Goal: Feedback & Contribution: Submit feedback/report problem

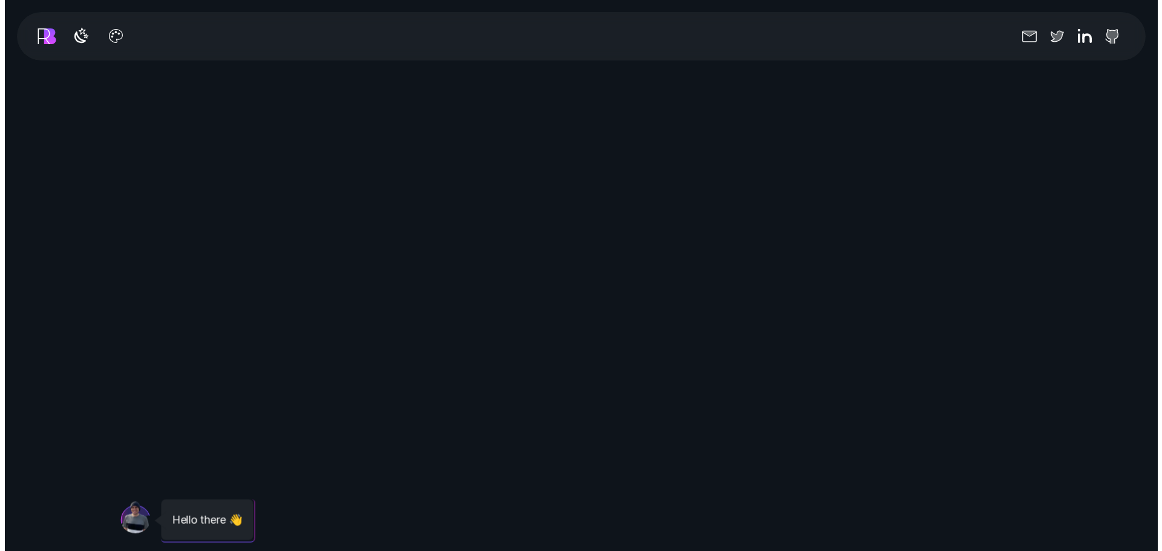
scroll to position [726, 0]
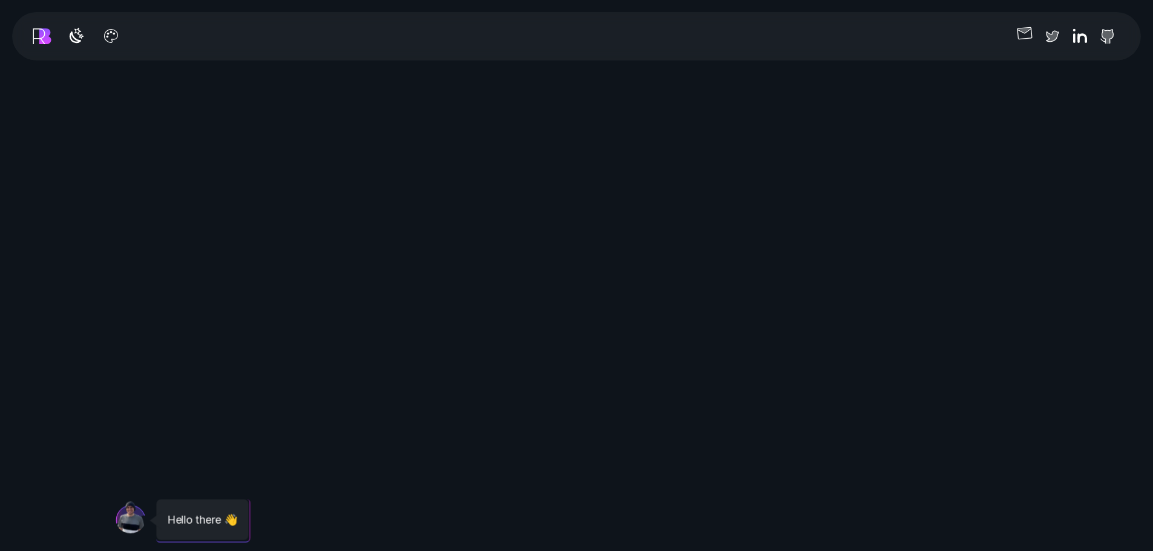
click at [1019, 37] on icon "button" at bounding box center [1024, 33] width 19 height 19
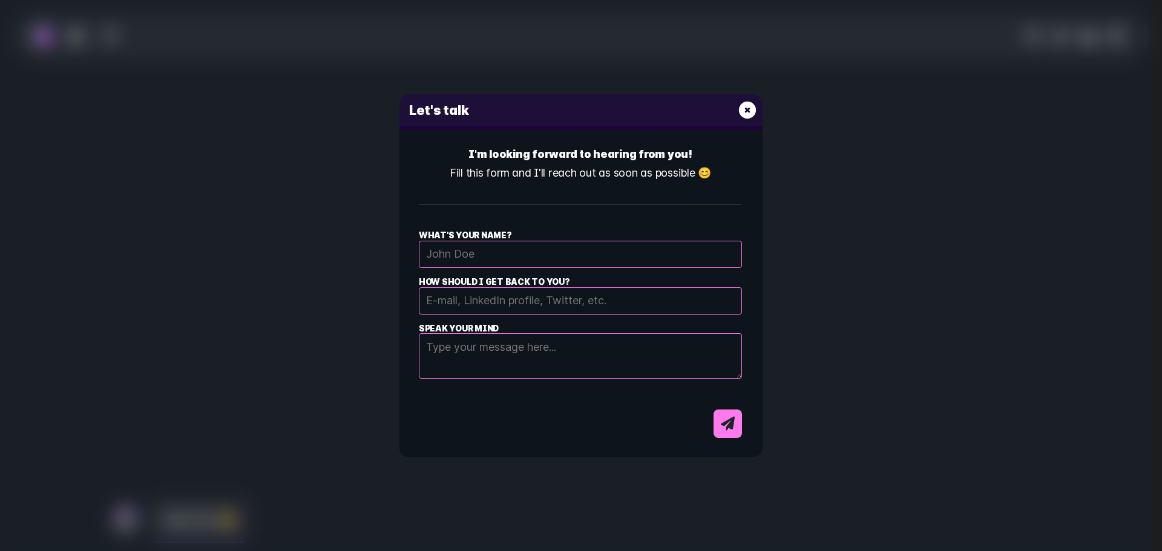
click at [479, 246] on input "What's your name?" at bounding box center [580, 254] width 323 height 27
type input "Levilli"
type input "[EMAIL_ADDRESS][DOMAIN_NAME]"
click at [457, 358] on textarea "Speak your mind" at bounding box center [580, 355] width 323 height 45
click at [517, 347] on textarea "falal irmao" at bounding box center [580, 355] width 323 height 45
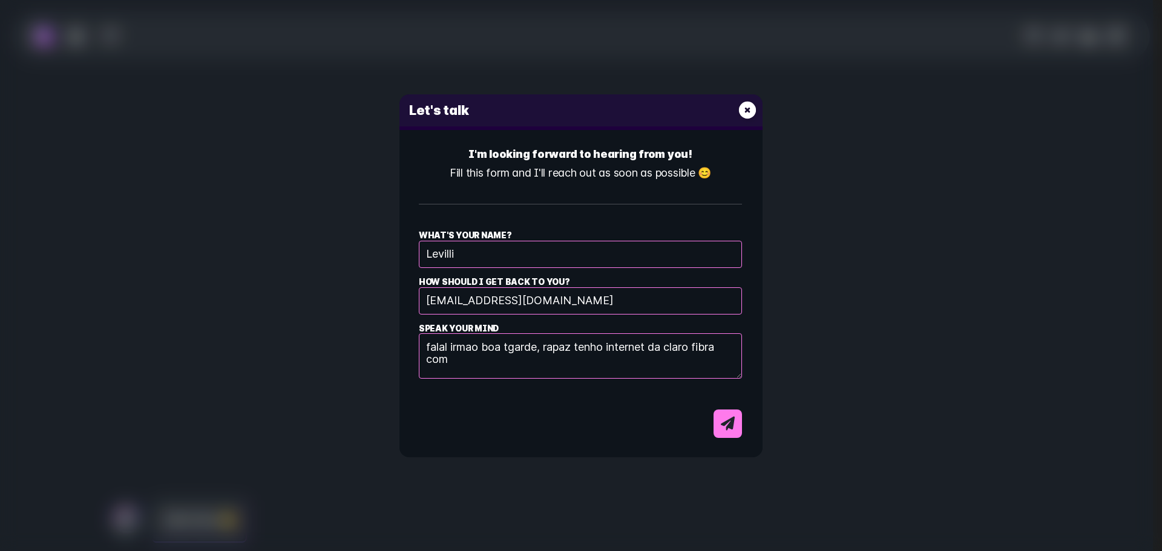
click at [478, 362] on textarea "falal irmao boa tgarde, rapaz tenho internet da claro fibra com" at bounding box center [580, 355] width 323 height 45
click at [398, 262] on div "Let's talk I'm looking forward to hearing from you! Fill this form and I'll rea…" at bounding box center [581, 275] width 1162 height 551
drag, startPoint x: 608, startPoint y: 191, endPoint x: 874, endPoint y: 146, distance: 269.9
click at [628, 185] on div "I'm looking forward to hearing from you! Fill this form and I'll reach out as s…" at bounding box center [580, 175] width 323 height 61
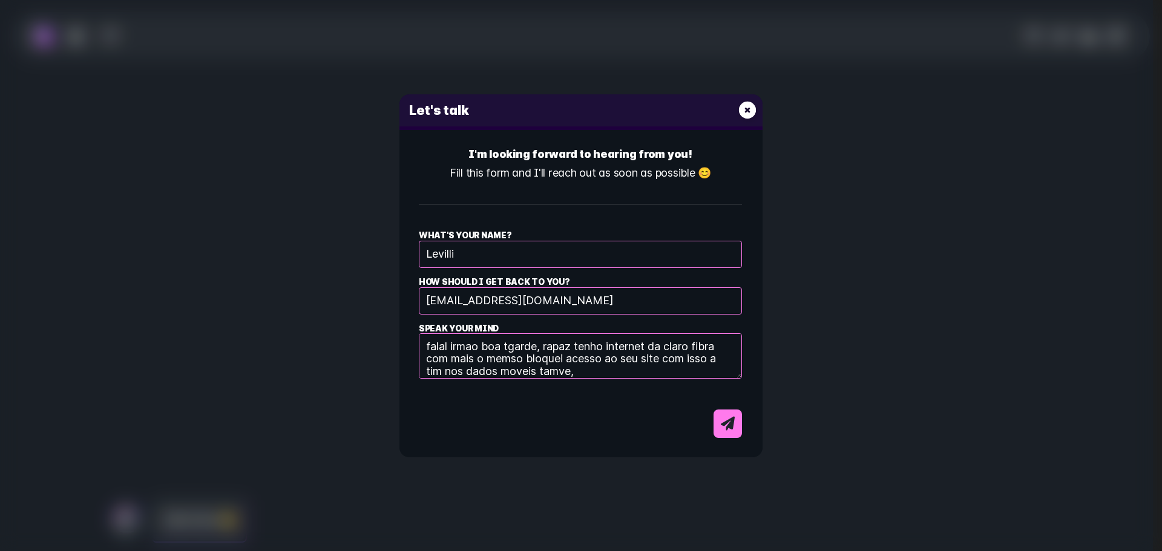
click at [585, 376] on textarea "falal irmao boa tgarde, rapaz tenho internet da claro fibra com mais o memso bl…" at bounding box center [580, 355] width 323 height 45
click at [621, 377] on textarea "falal irmao boa tgarde, rapaz tenho internet da claro fibra com mais o memso bl…" at bounding box center [580, 355] width 323 height 45
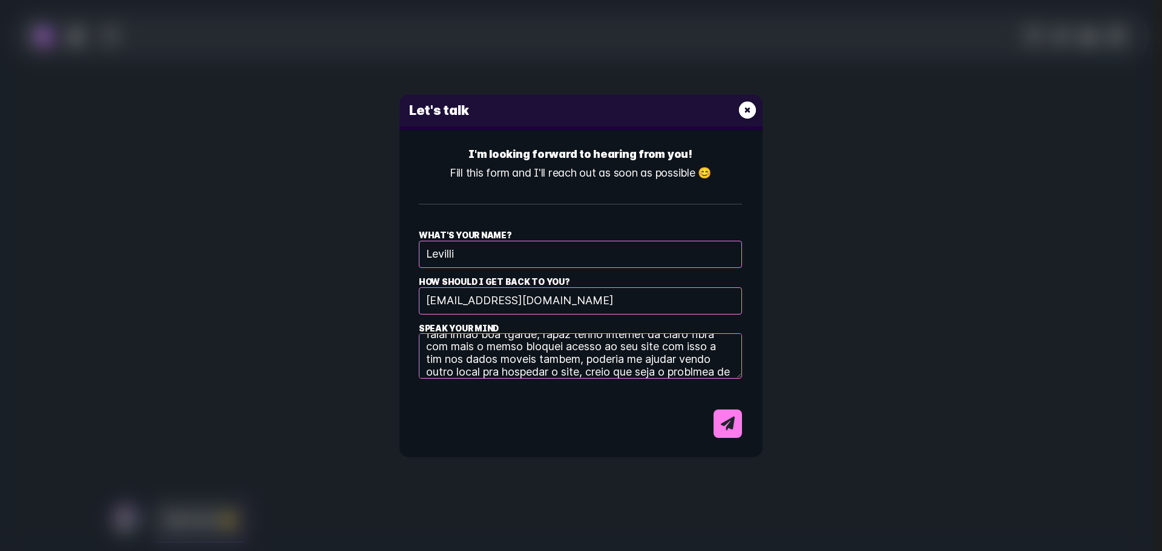
scroll to position [25, 0]
click at [597, 367] on textarea "falal irmao boa tgarde, rapaz tenho internet da claro fibra com mais o memso bl…" at bounding box center [580, 355] width 323 height 45
click at [671, 373] on textarea "falal irmao boa tgarde, rapaz tenho internet da claro fibra com mais o memso bl…" at bounding box center [580, 355] width 323 height 45
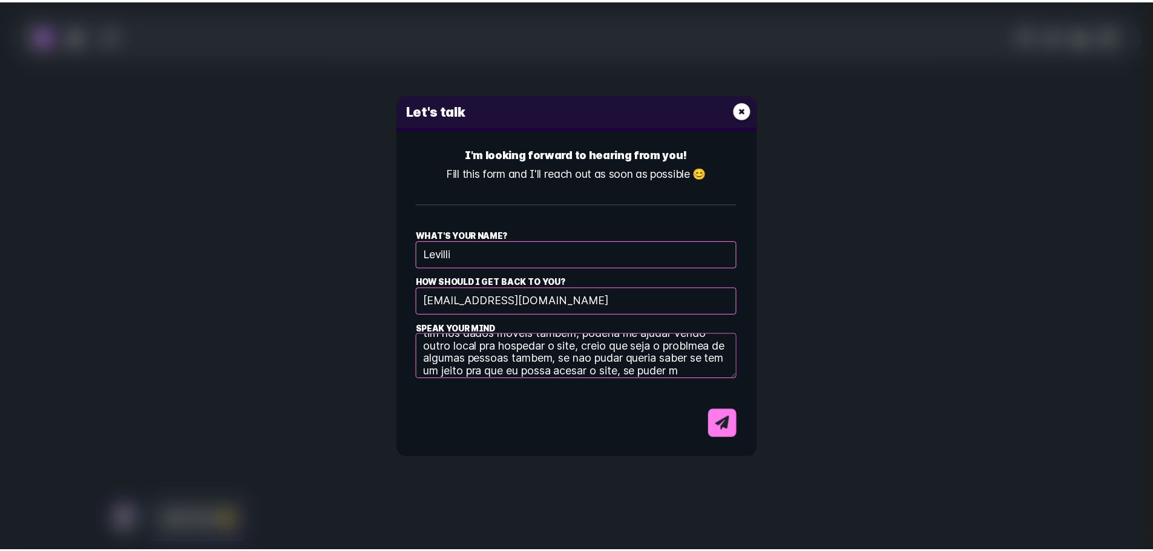
scroll to position [50, 0]
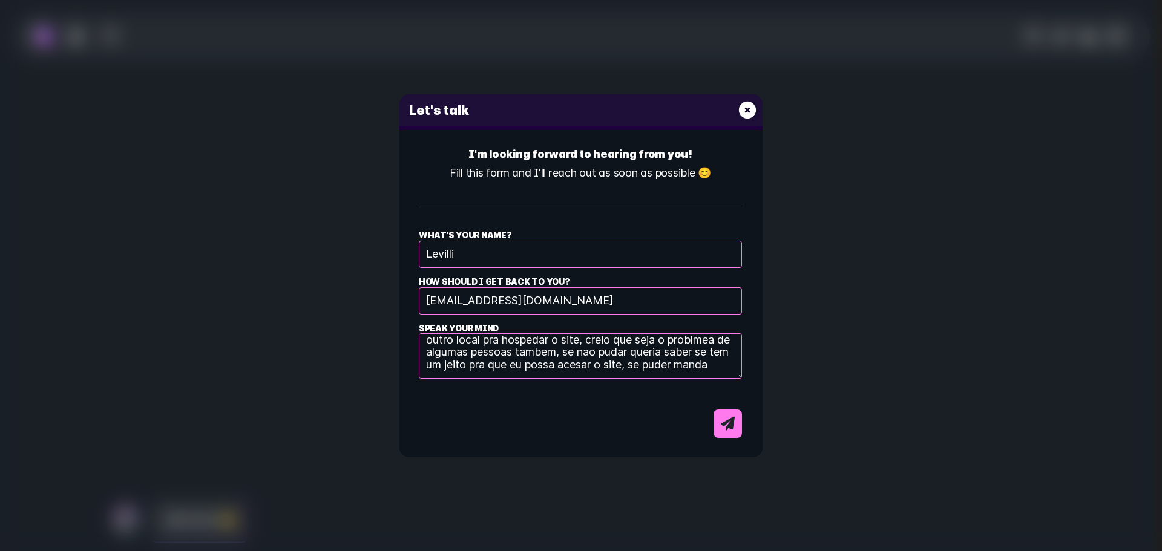
click at [592, 369] on textarea "falal irmao boa tgarde, rapaz tenho internet da claro fibra com mais o memso bl…" at bounding box center [580, 355] width 323 height 45
type textarea "falal irmao boa tgarde, rapaz tenho internet da claro fibra com mais o memso bl…"
click at [730, 421] on icon "E-mail contact dialog form" at bounding box center [728, 424] width 14 height 14
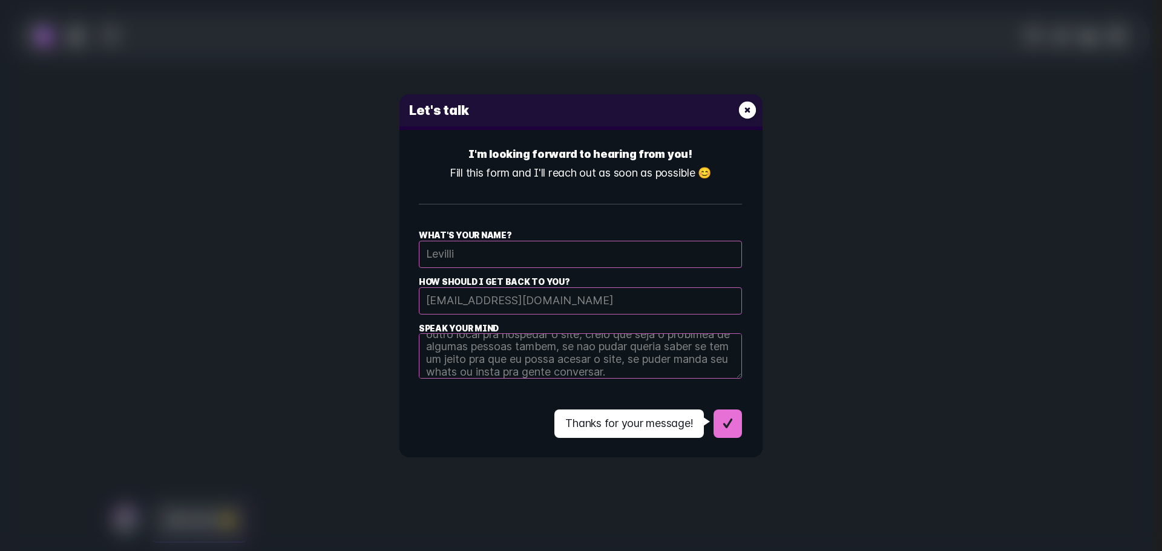
click at [749, 103] on icon "E-mail contact dialog form" at bounding box center [747, 110] width 17 height 17
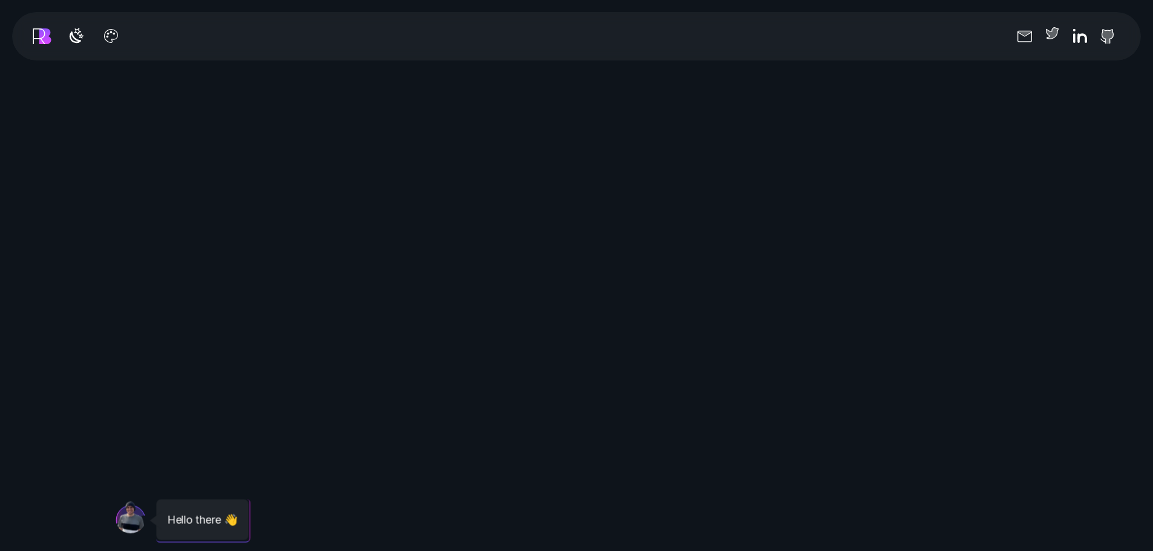
click at [1044, 32] on icon at bounding box center [1052, 33] width 19 height 19
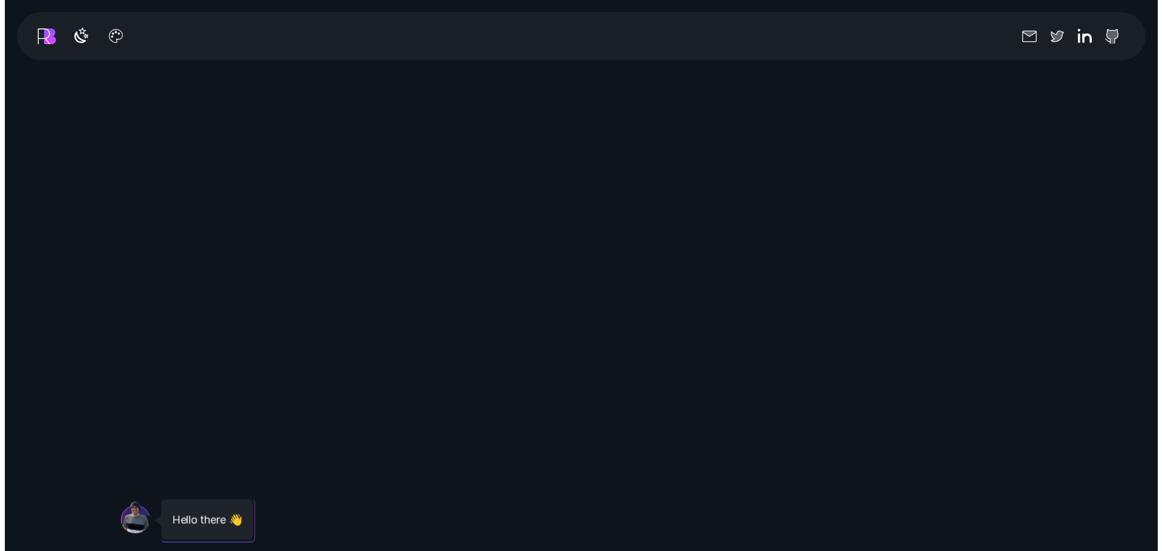
scroll to position [1089, 0]
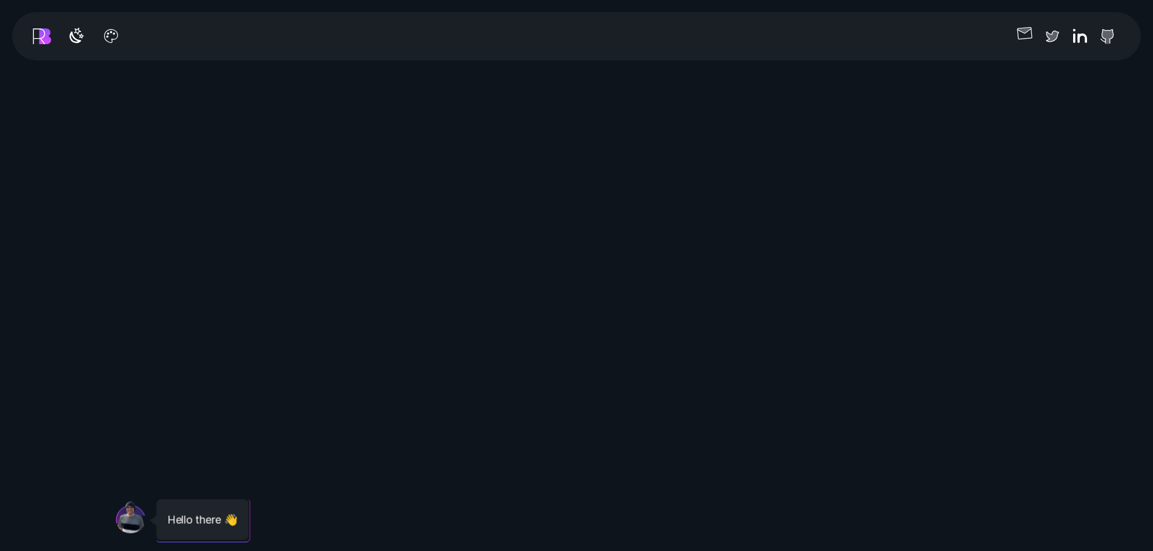
click at [1025, 31] on icon "button" at bounding box center [1024, 33] width 19 height 19
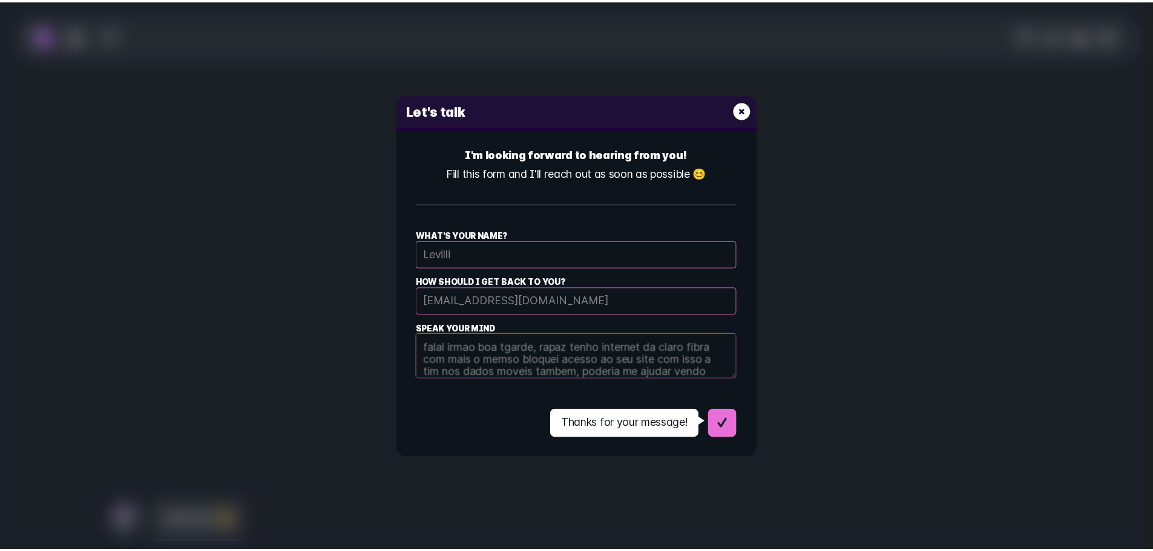
scroll to position [57, 0]
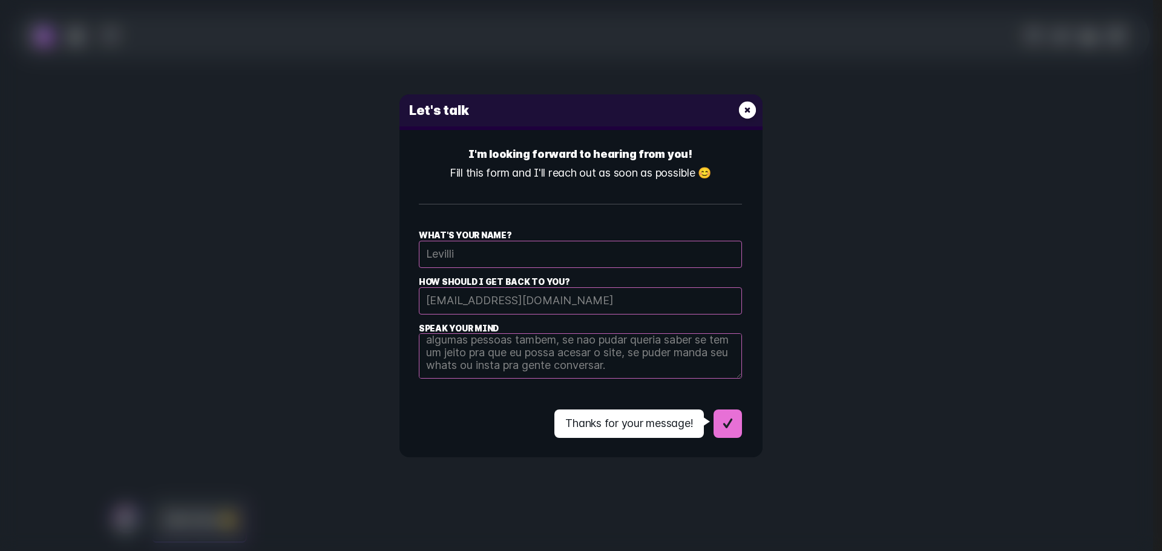
click at [749, 408] on div "I'm looking forward to hearing from you! Fill this form and I'll reach out as s…" at bounding box center [577, 289] width 357 height 298
click at [733, 425] on div "Thanks for your message!" at bounding box center [648, 424] width 188 height 28
click at [674, 427] on div "Thanks for your message!" at bounding box center [628, 424] width 149 height 28
click at [749, 108] on icon "E-mail contact dialog form" at bounding box center [747, 110] width 21 height 21
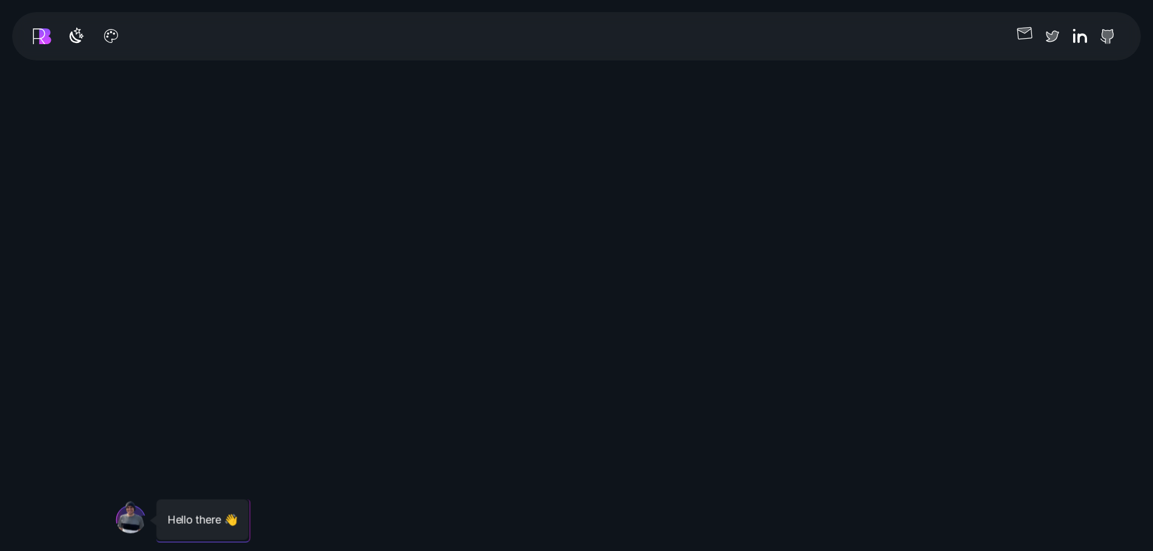
click at [1027, 31] on icon "button" at bounding box center [1024, 33] width 19 height 19
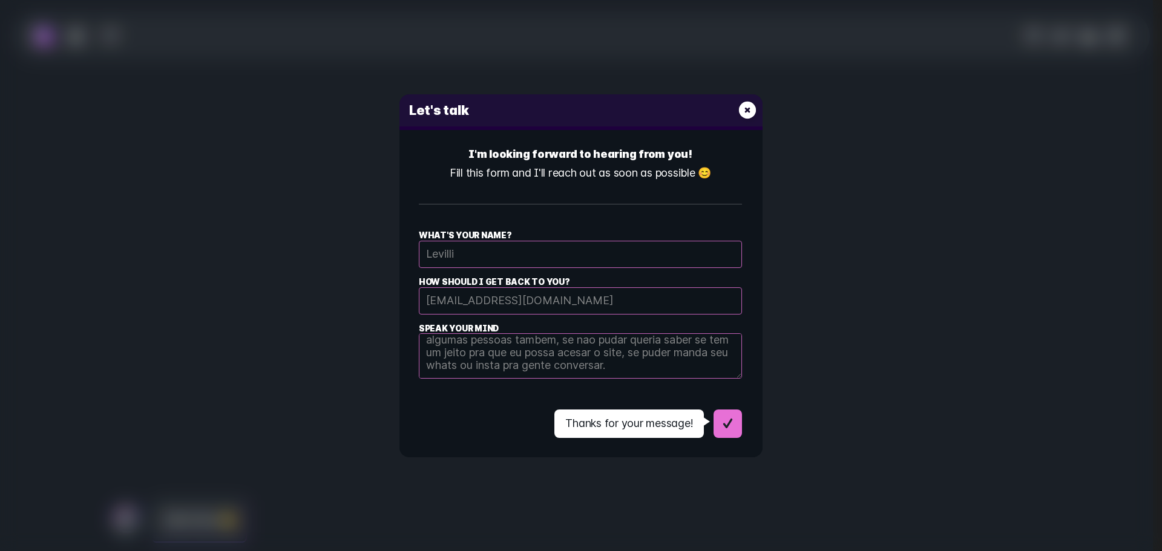
click at [579, 277] on span "How should I get back to you?" at bounding box center [580, 282] width 323 height 15
click at [741, 110] on icon "E-mail contact dialog form" at bounding box center [747, 110] width 17 height 17
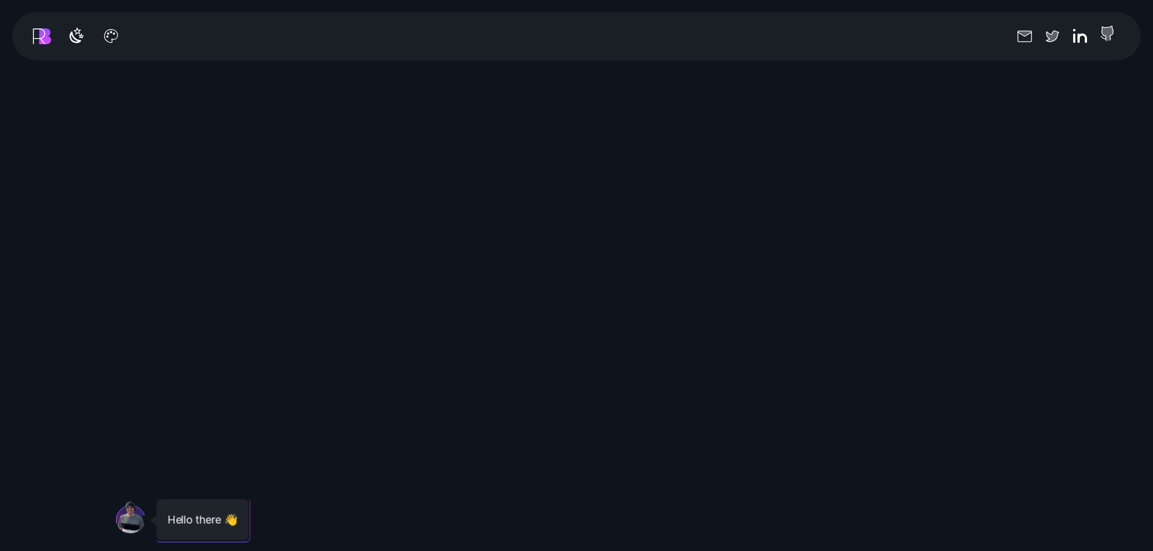
click at [1112, 34] on icon at bounding box center [1107, 33] width 19 height 19
